Goal: Find specific page/section: Find specific page/section

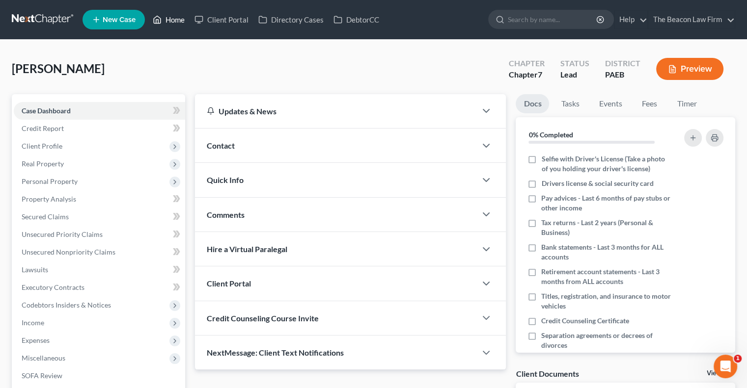
click at [175, 23] on link "Home" at bounding box center [169, 20] width 42 height 18
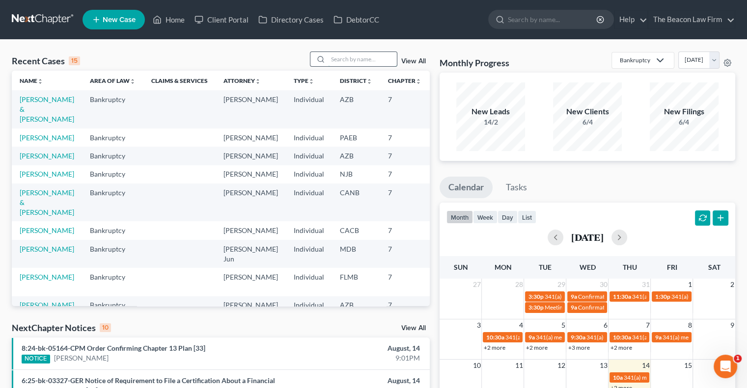
click at [342, 60] on input "search" at bounding box center [362, 59] width 69 height 14
type input "[PERSON_NAME]"
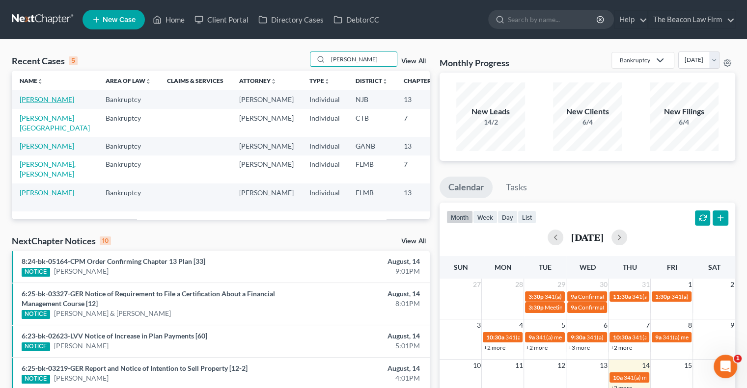
click at [34, 104] on link "[PERSON_NAME]" at bounding box center [47, 99] width 54 height 8
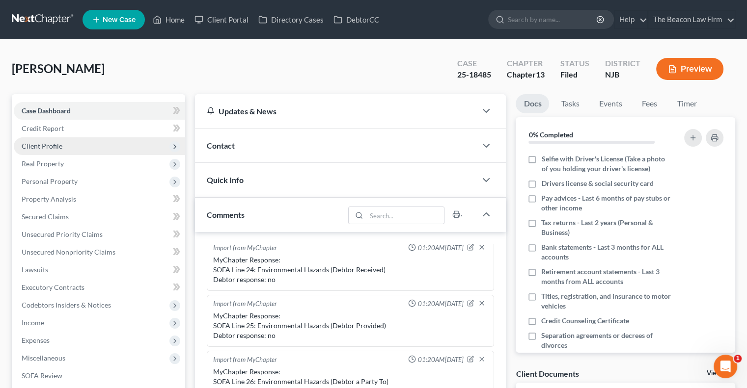
scroll to position [332, 0]
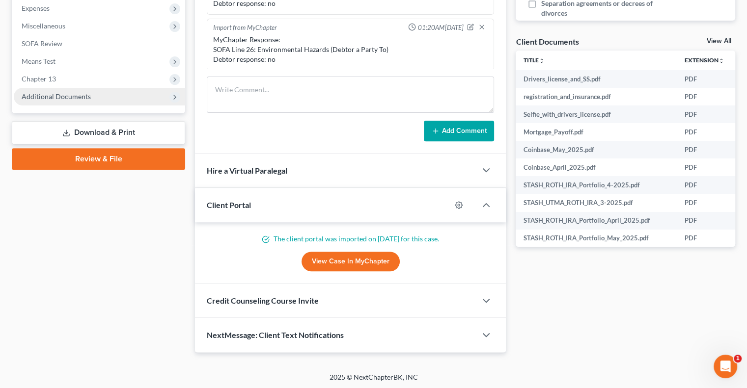
click at [83, 96] on span "Additional Documents" at bounding box center [56, 96] width 69 height 8
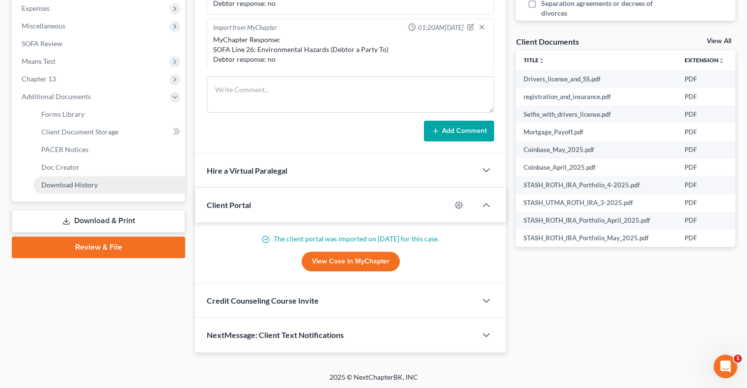
click at [104, 181] on link "Download History" at bounding box center [109, 185] width 152 height 18
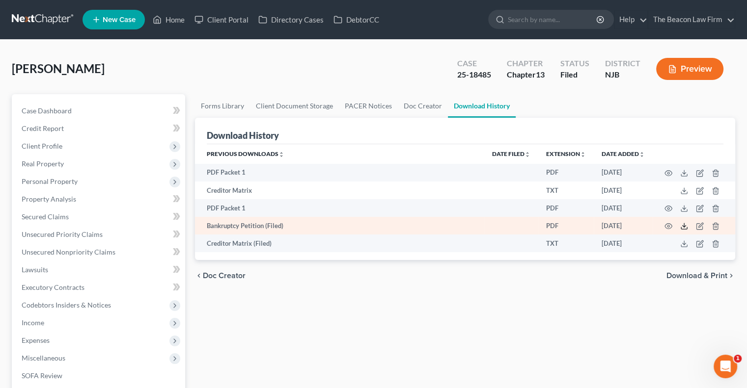
click at [683, 227] on polyline at bounding box center [683, 226] width 3 height 1
